Goal: Find contact information: Find contact information

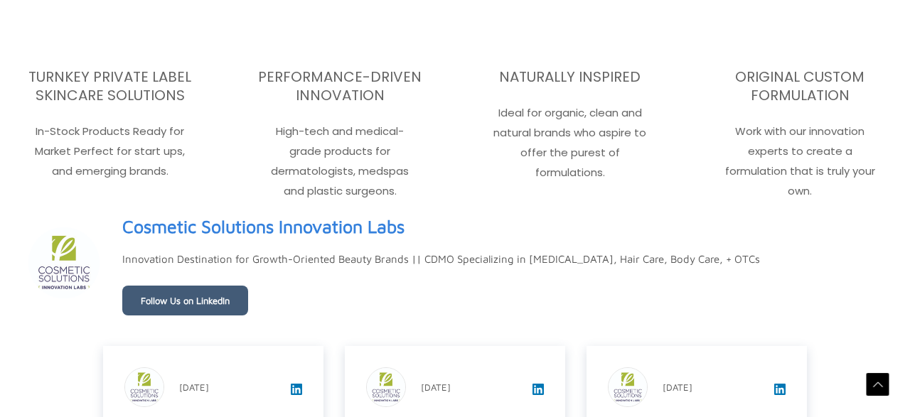
scroll to position [2257, 0]
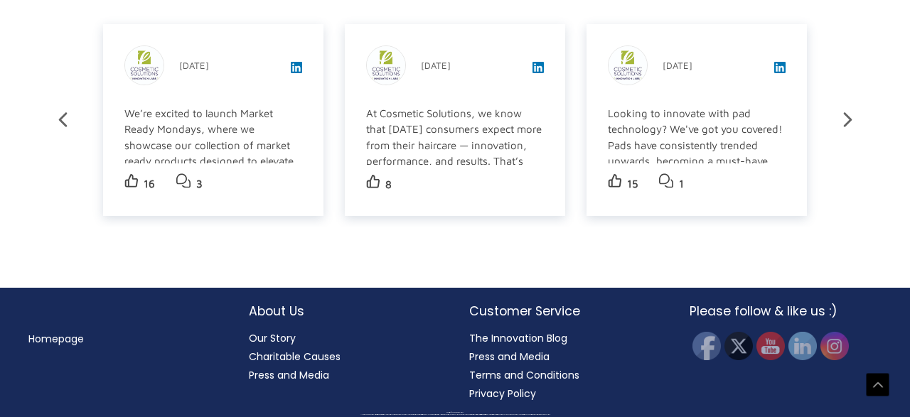
scroll to position [2501, 0]
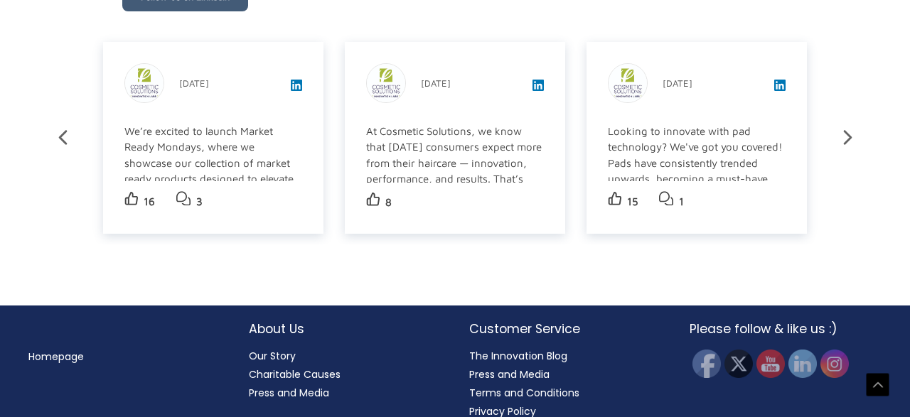
click at [58, 350] on link "Homepage" at bounding box center [55, 357] width 55 height 14
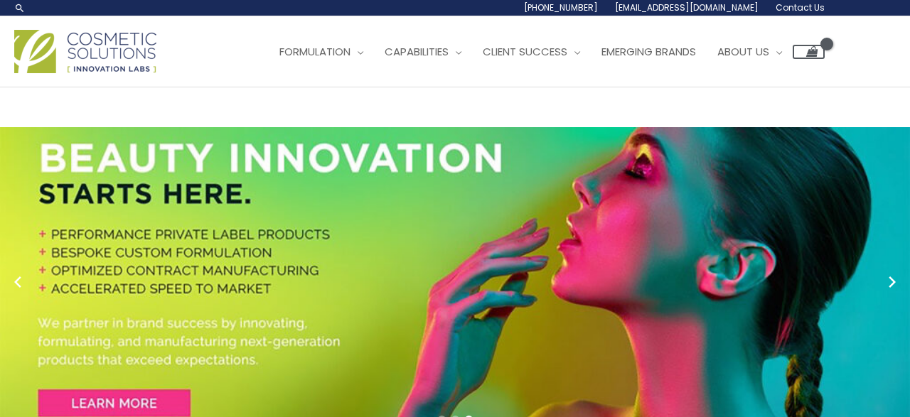
click at [796, 14] on link "Contact Us" at bounding box center [796, 8] width 58 height 16
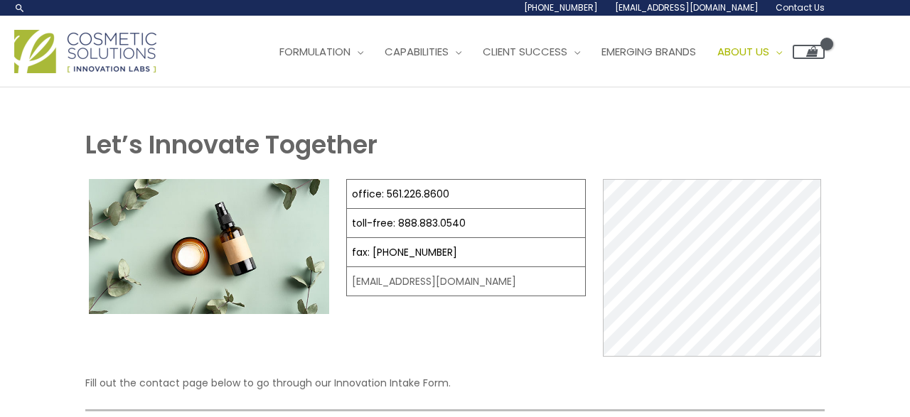
scroll to position [218, 0]
